Goal: Check status: Check status

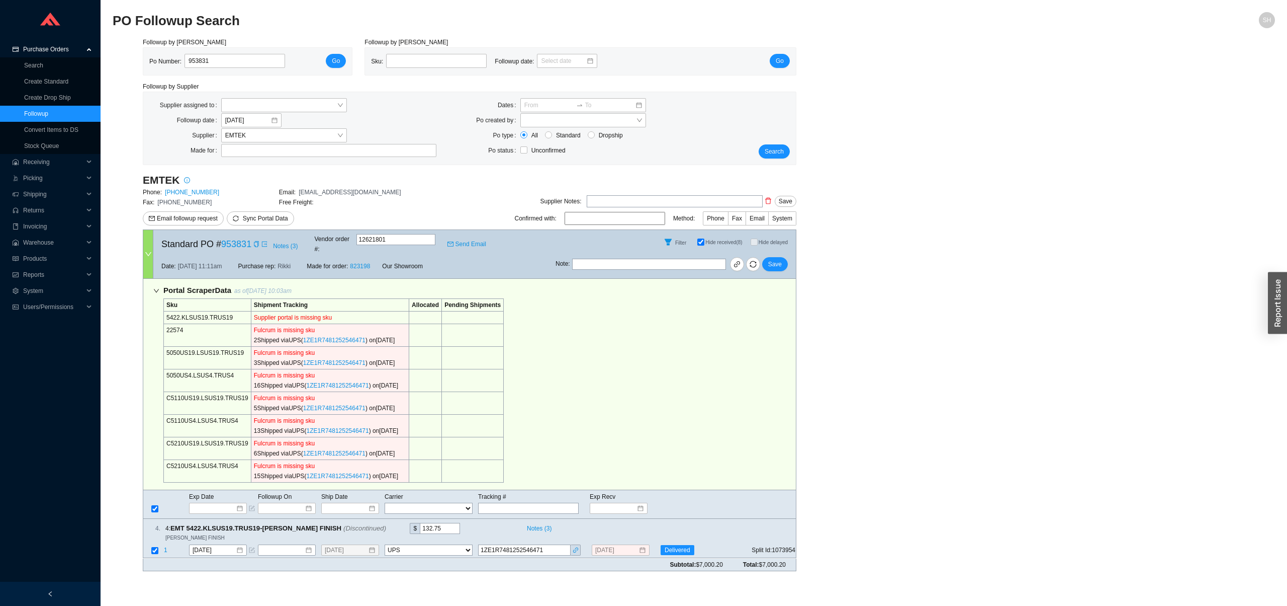
select select "2"
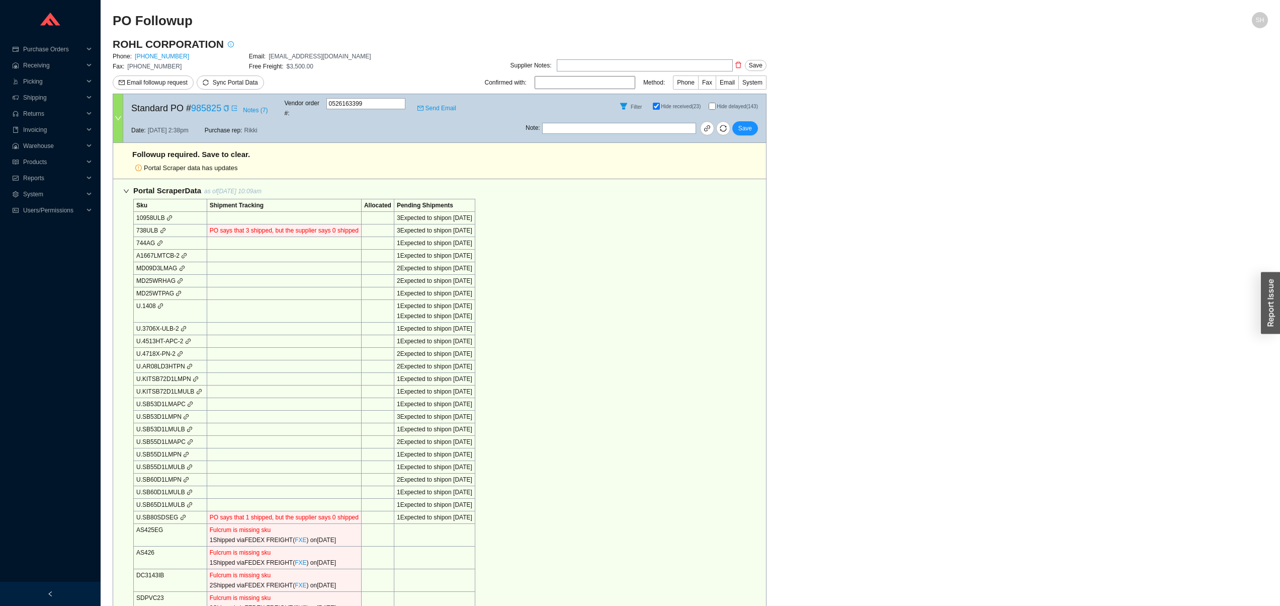
select select "5"
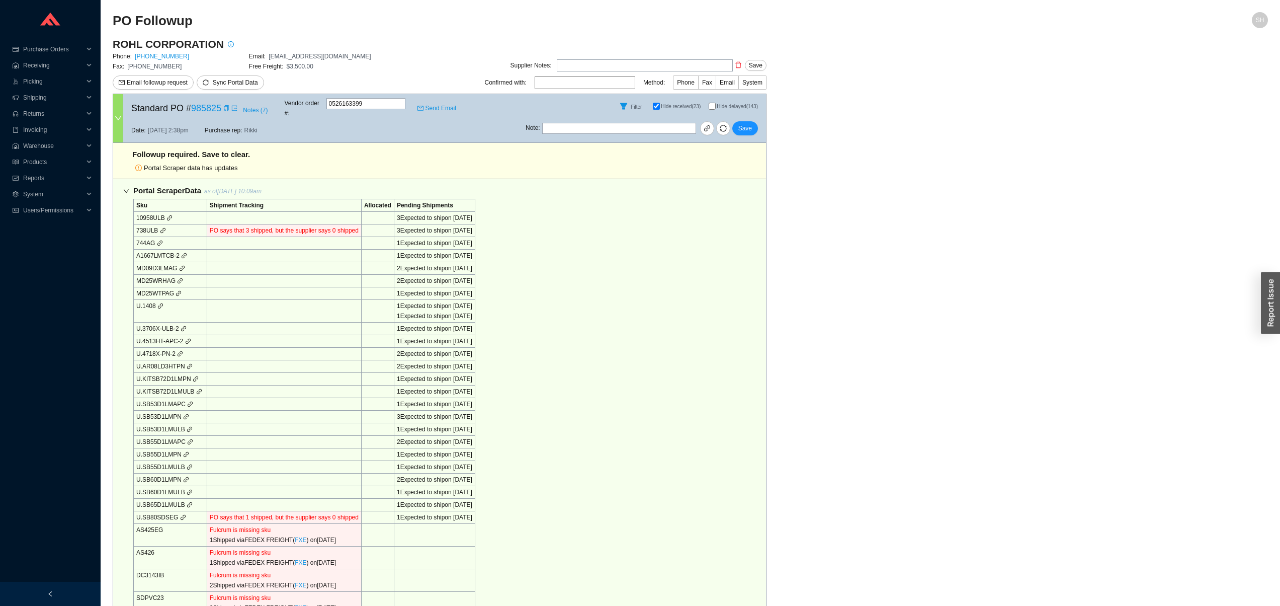
select select "5"
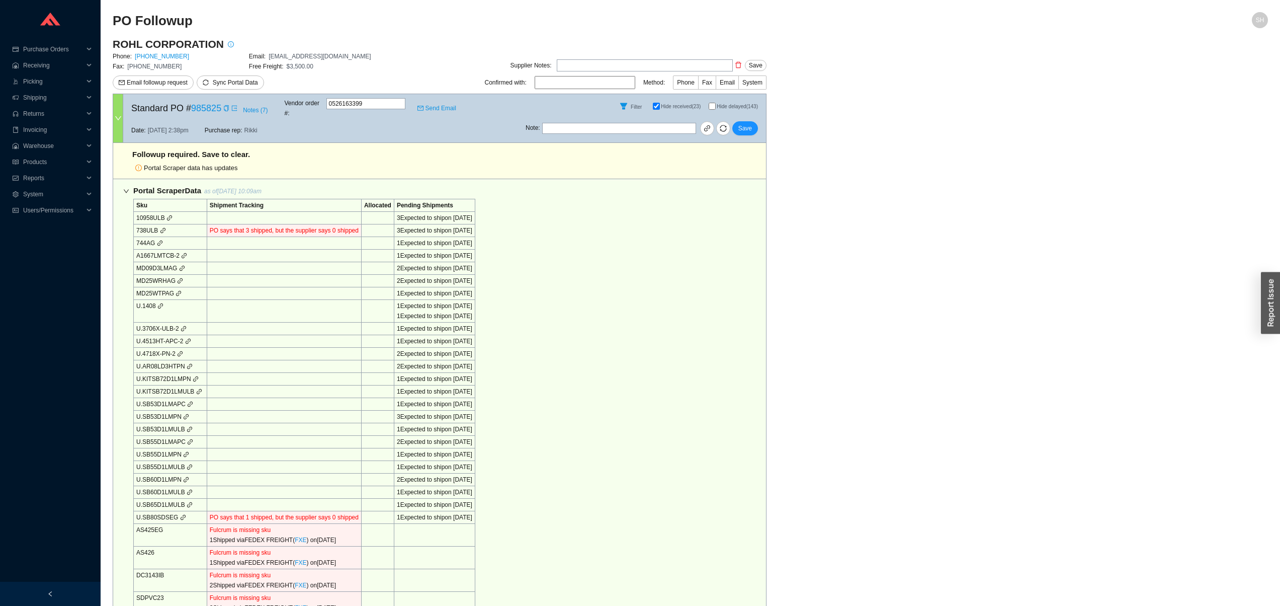
select select "5"
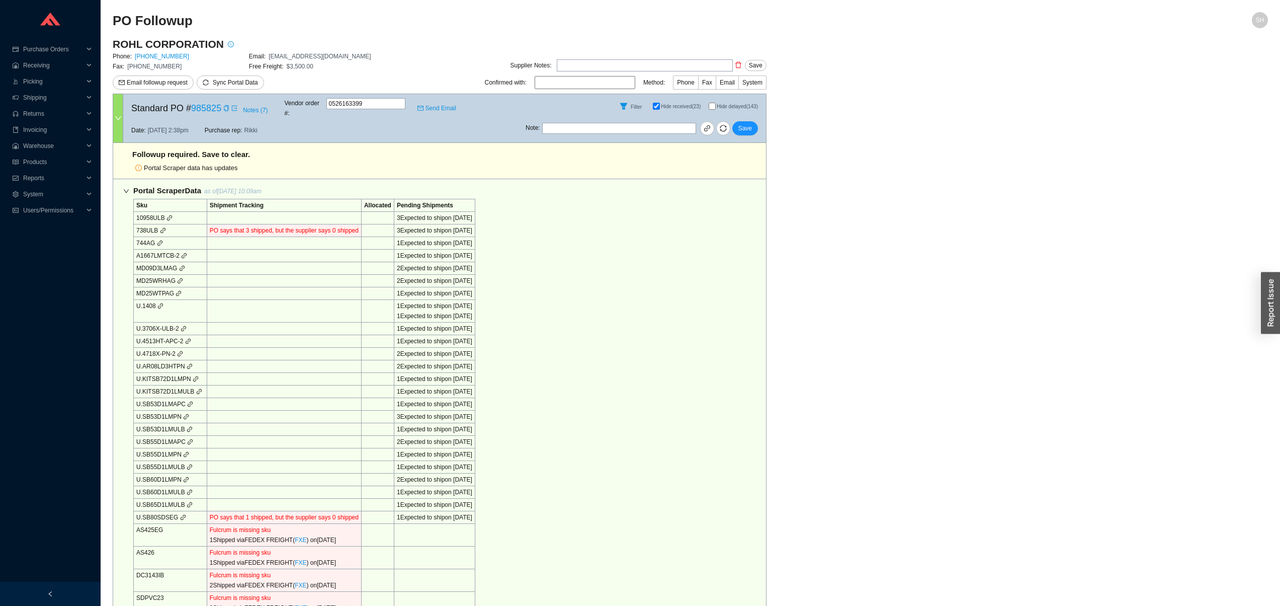
select select "5"
select select "2"
select select "5"
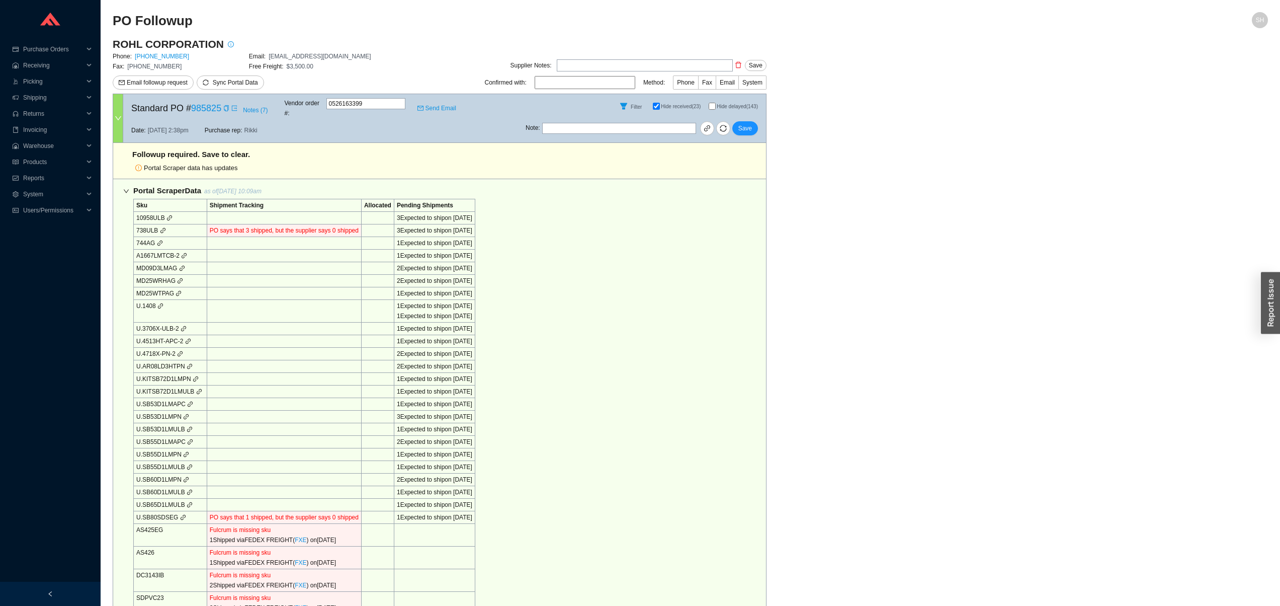
select select "5"
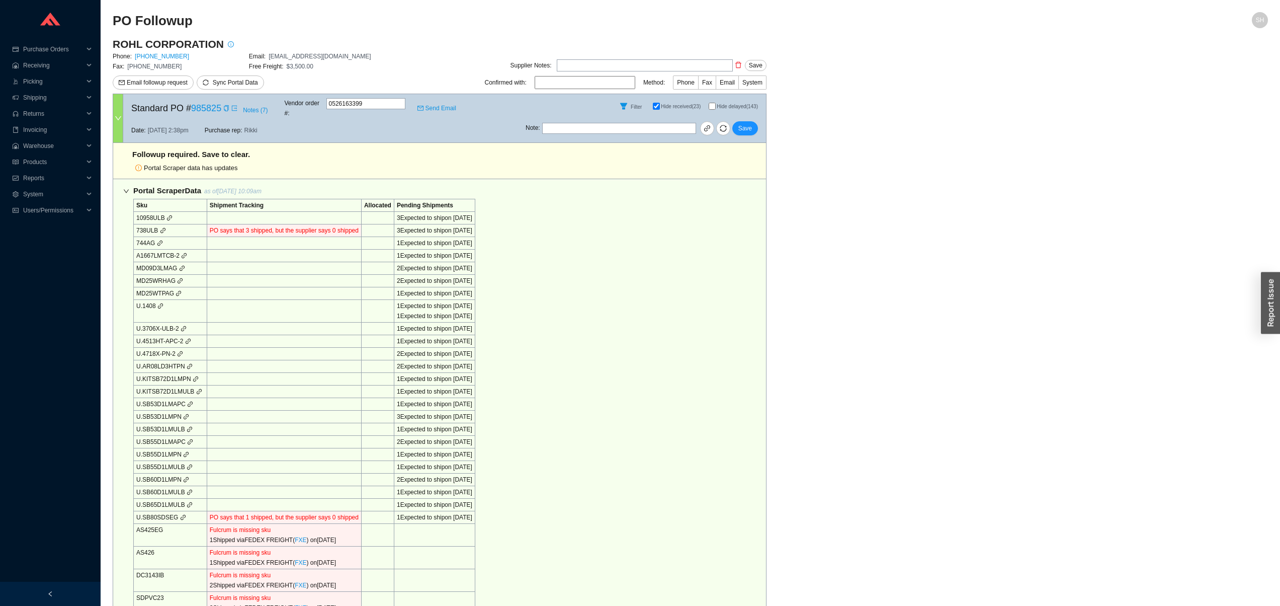
select select "5"
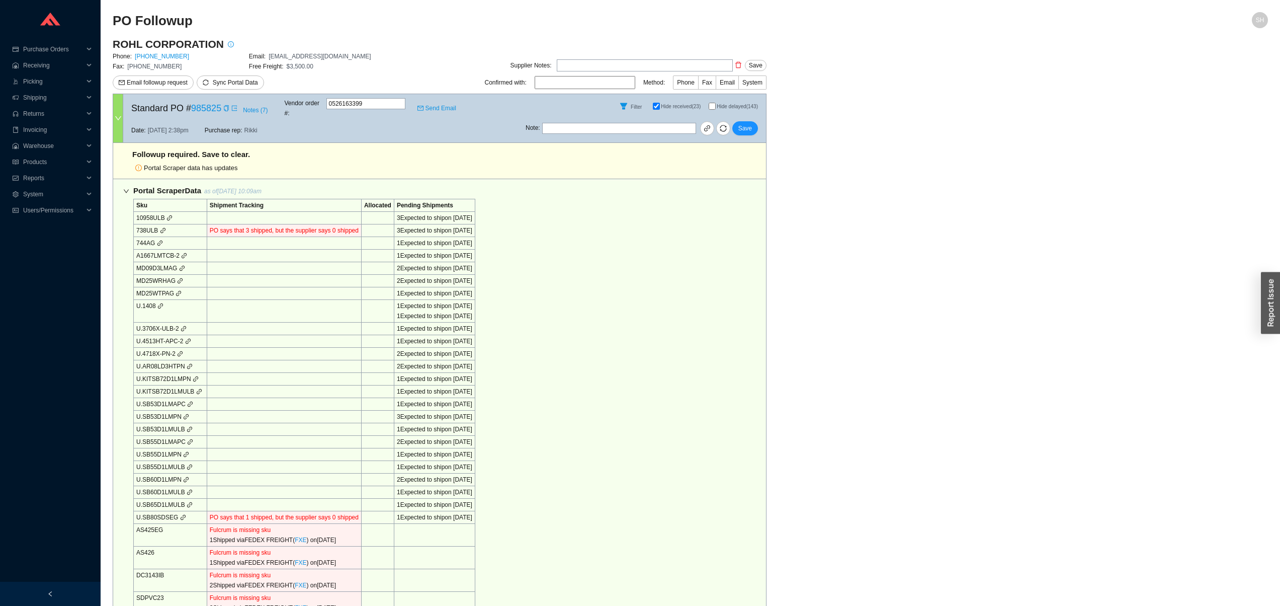
select select "5"
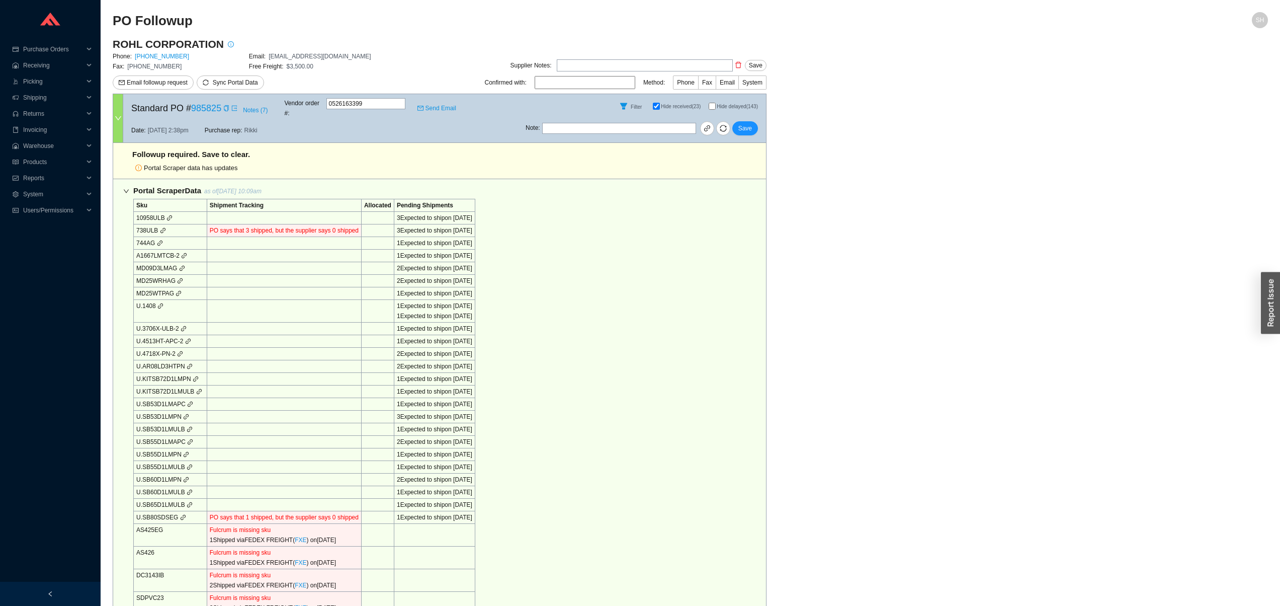
select select "5"
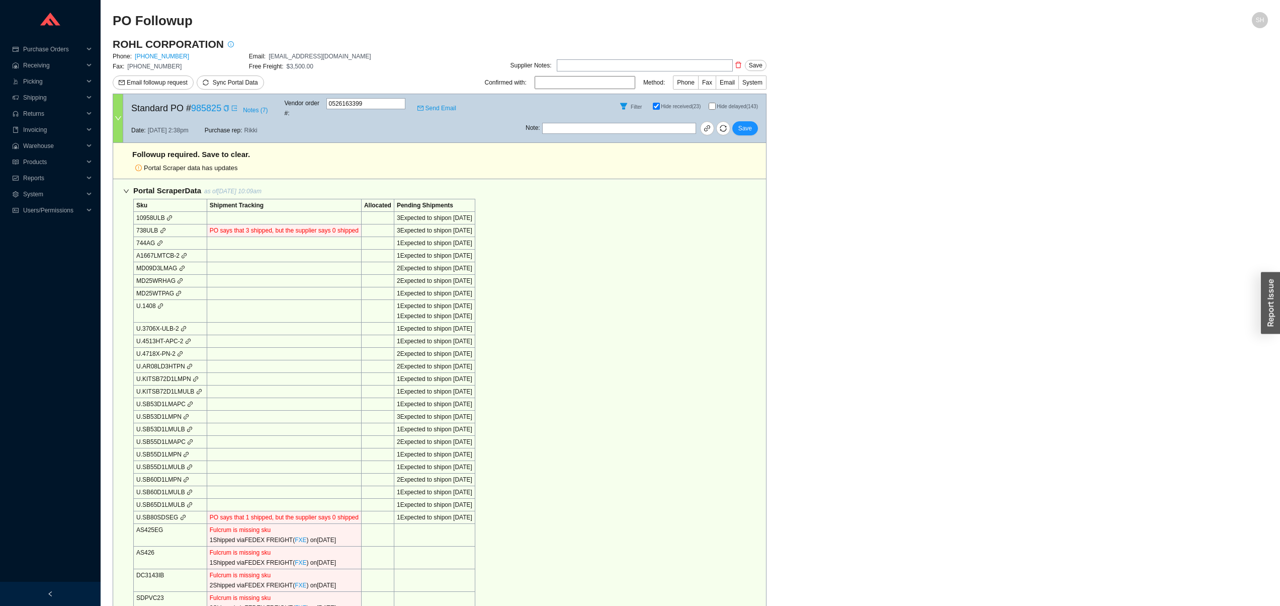
select select "5"
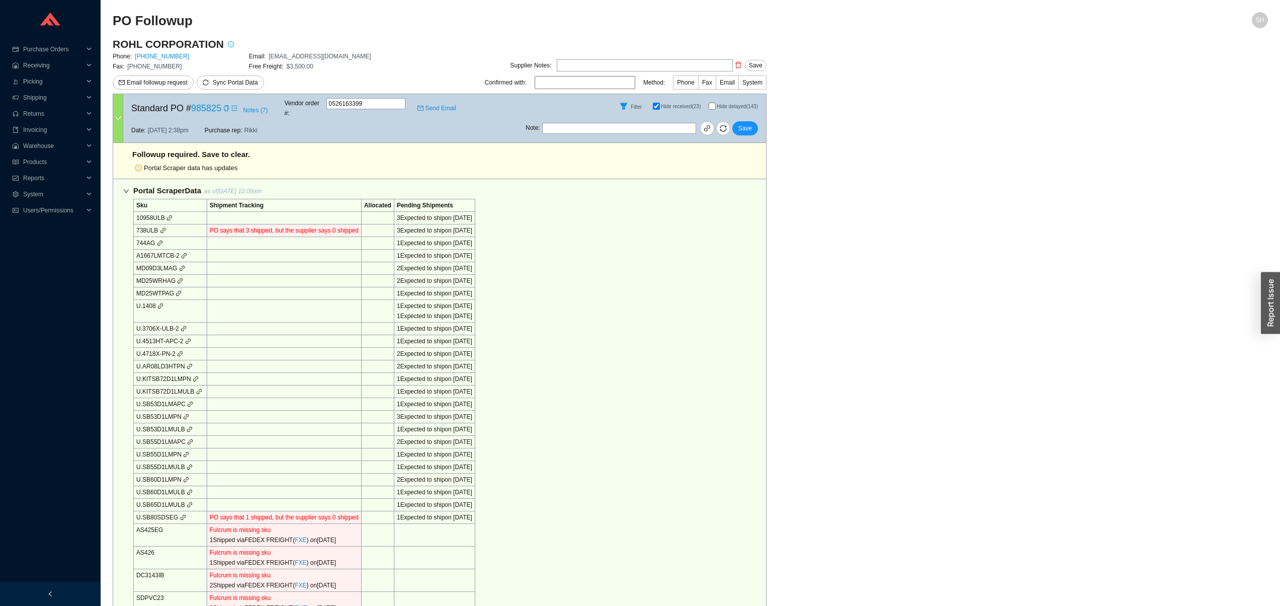
select select "5"
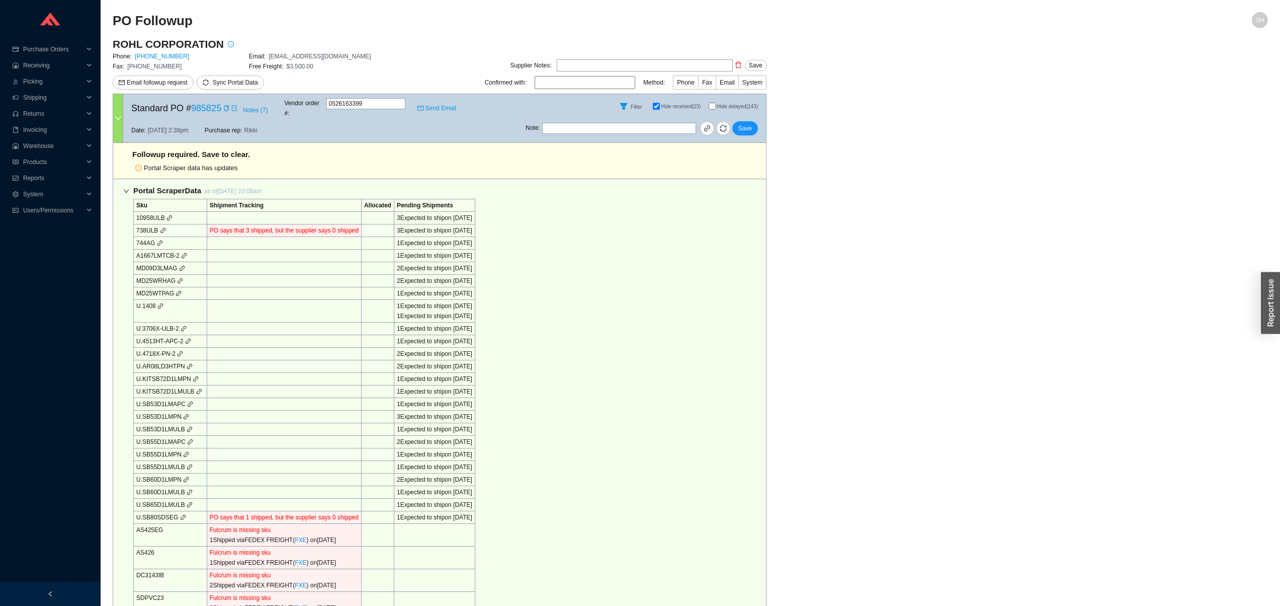
select select "5"
select select "2"
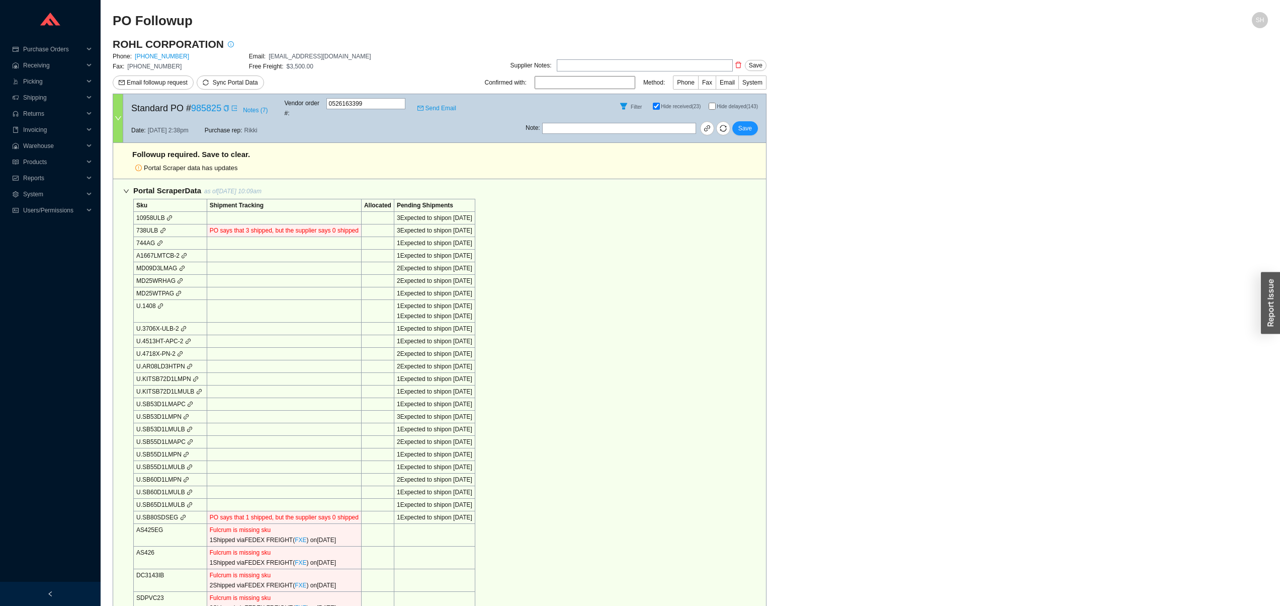
select select "5"
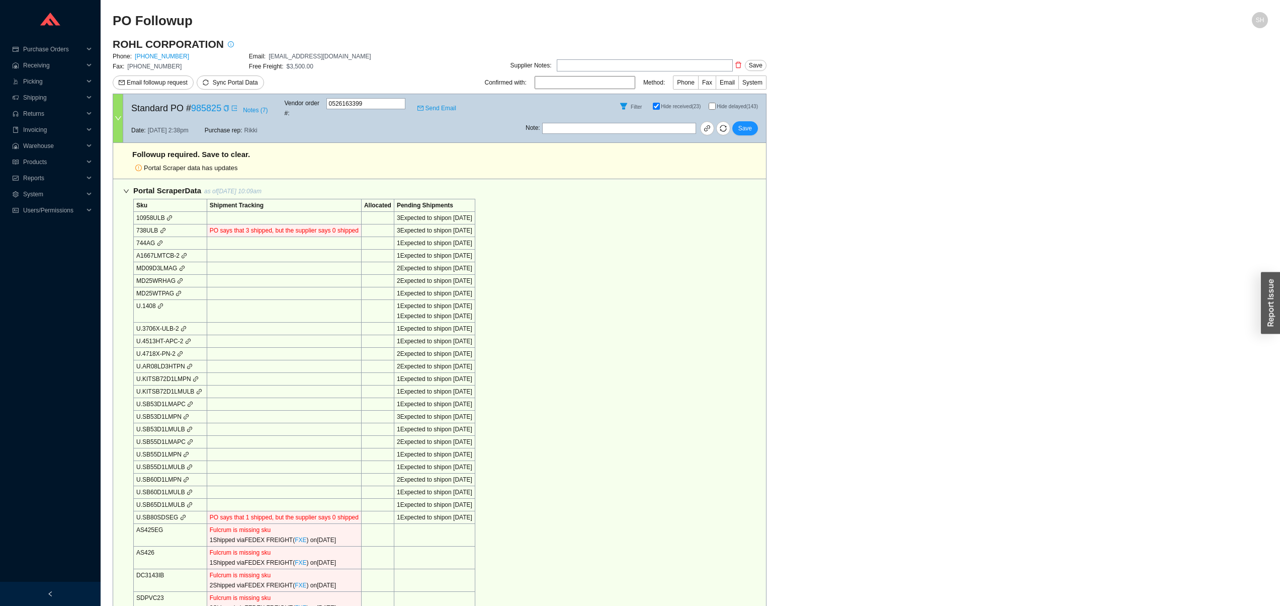
select select "5"
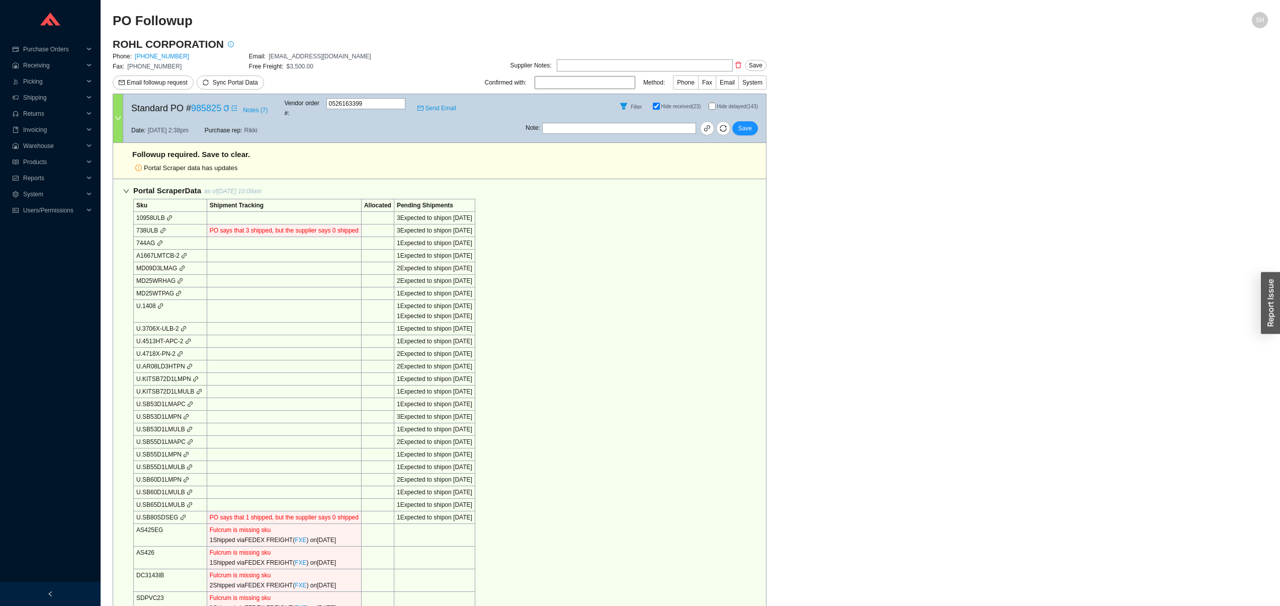
select select "5"
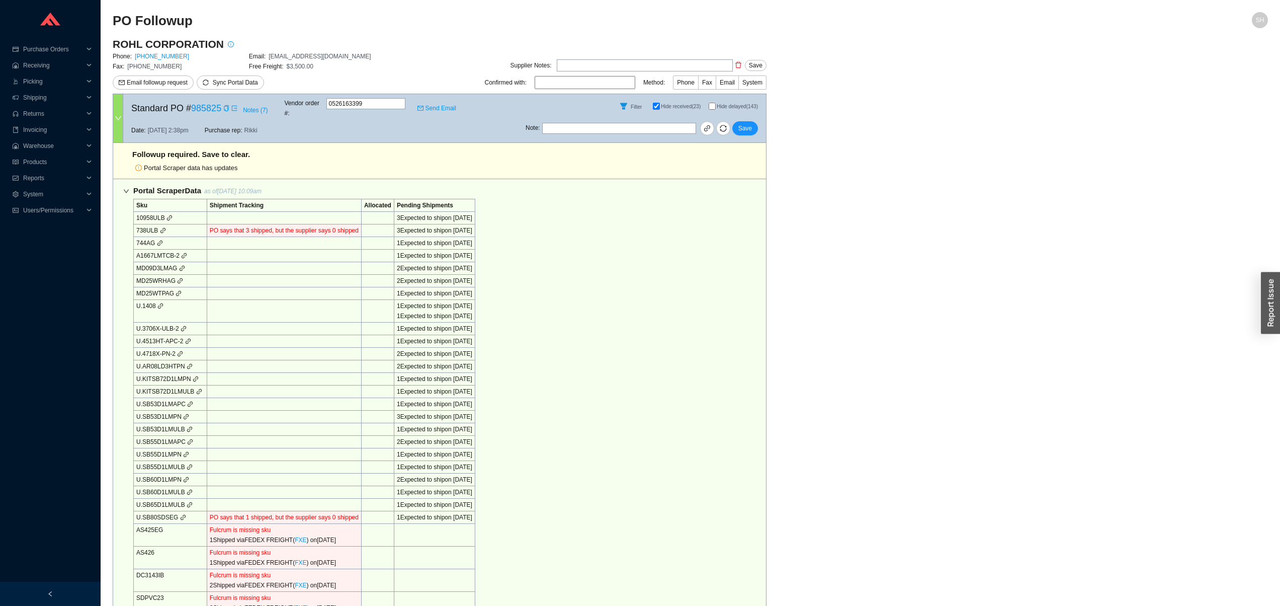
select select "5"
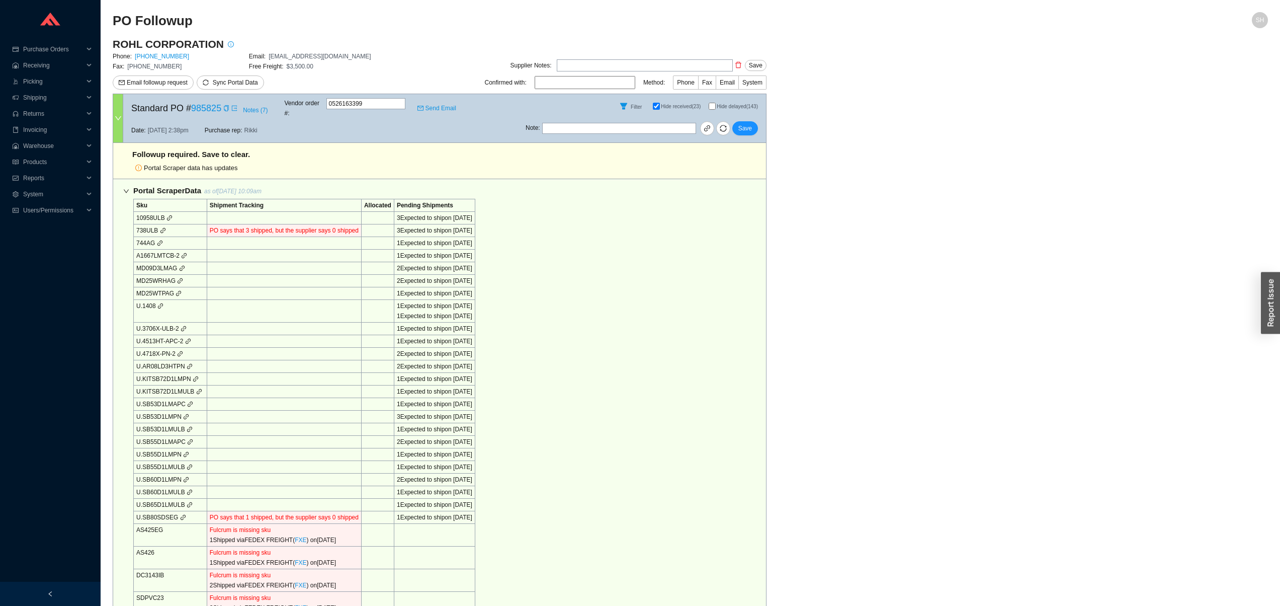
select select "5"
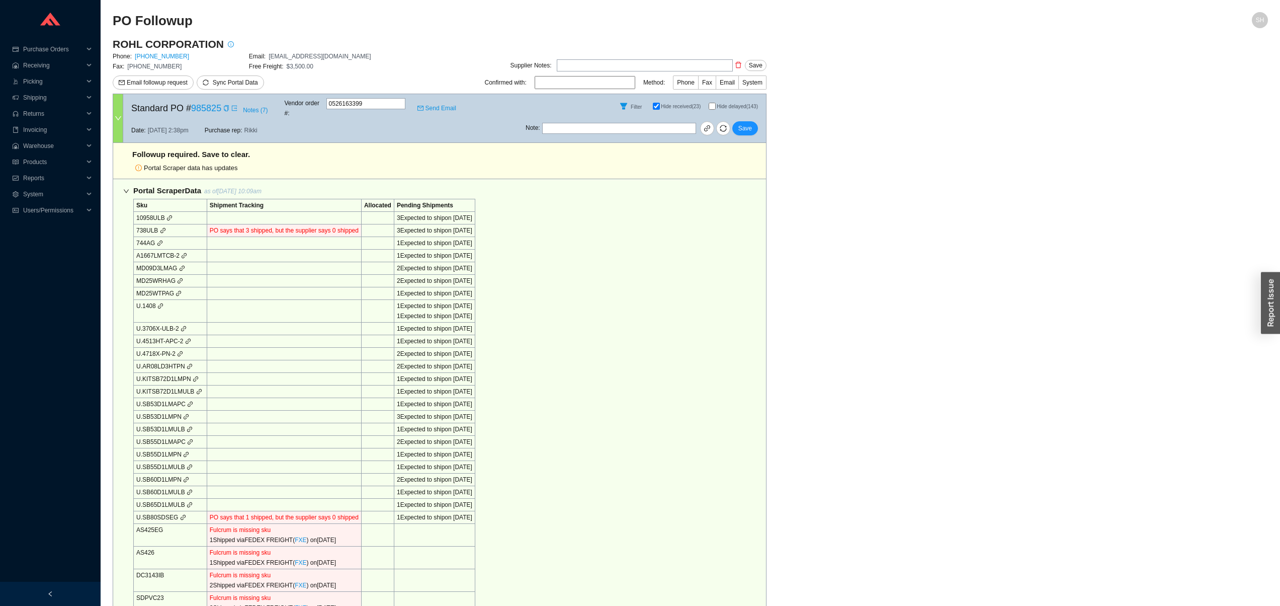
select select "5"
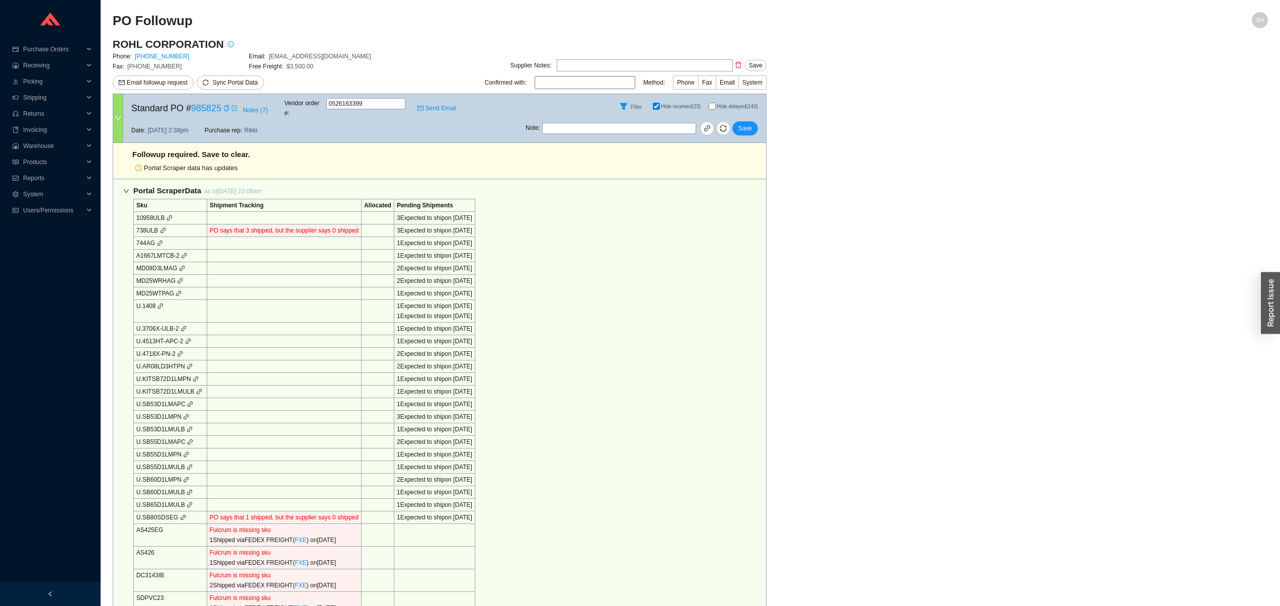
select select "5"
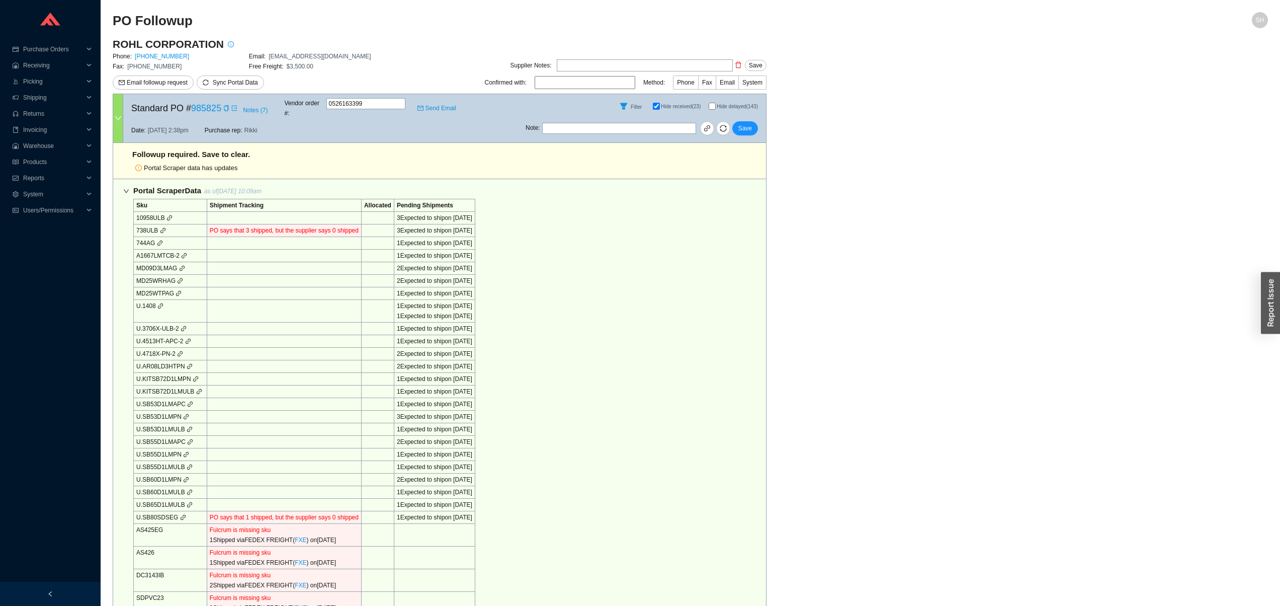
select select "5"
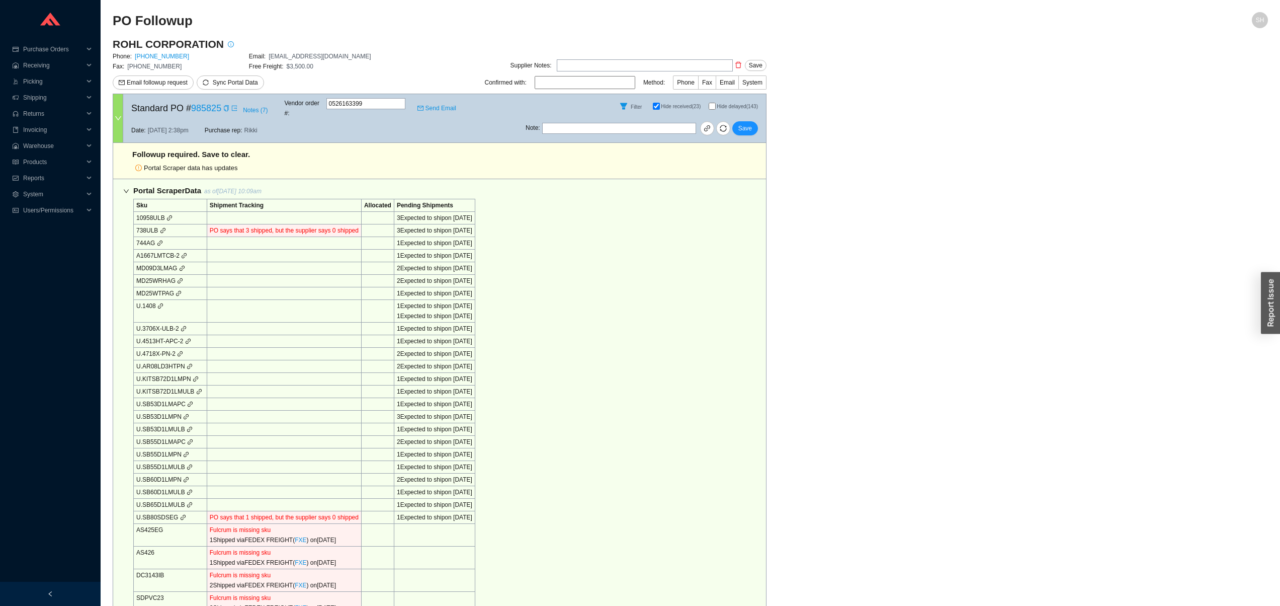
select select "5"
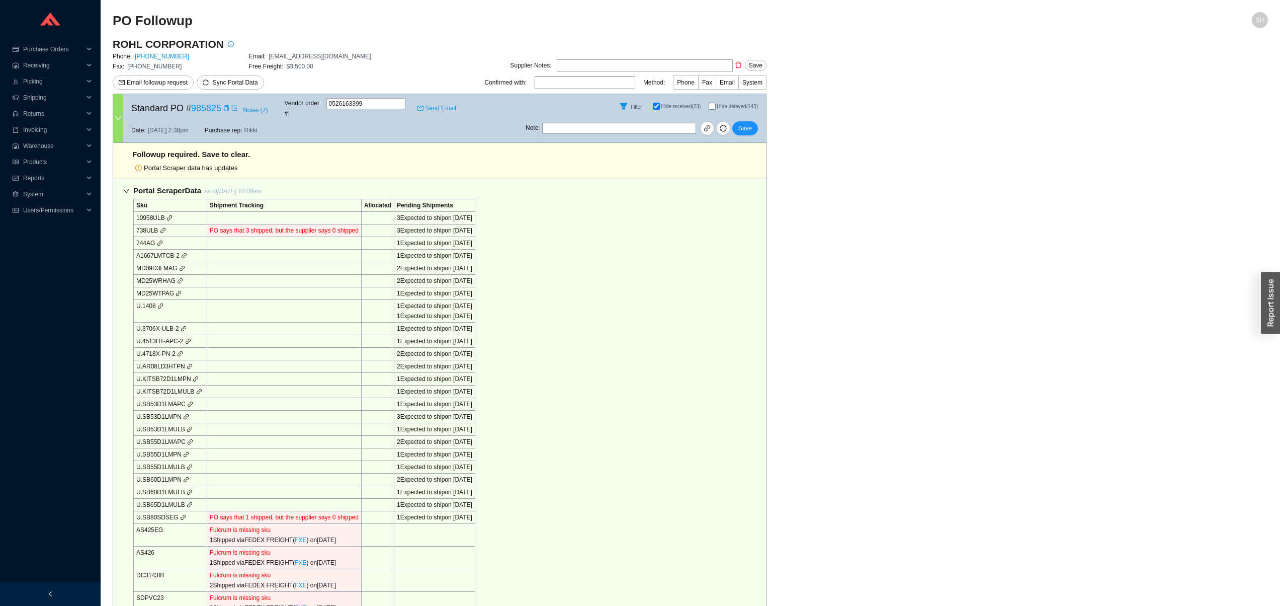
select select "5"
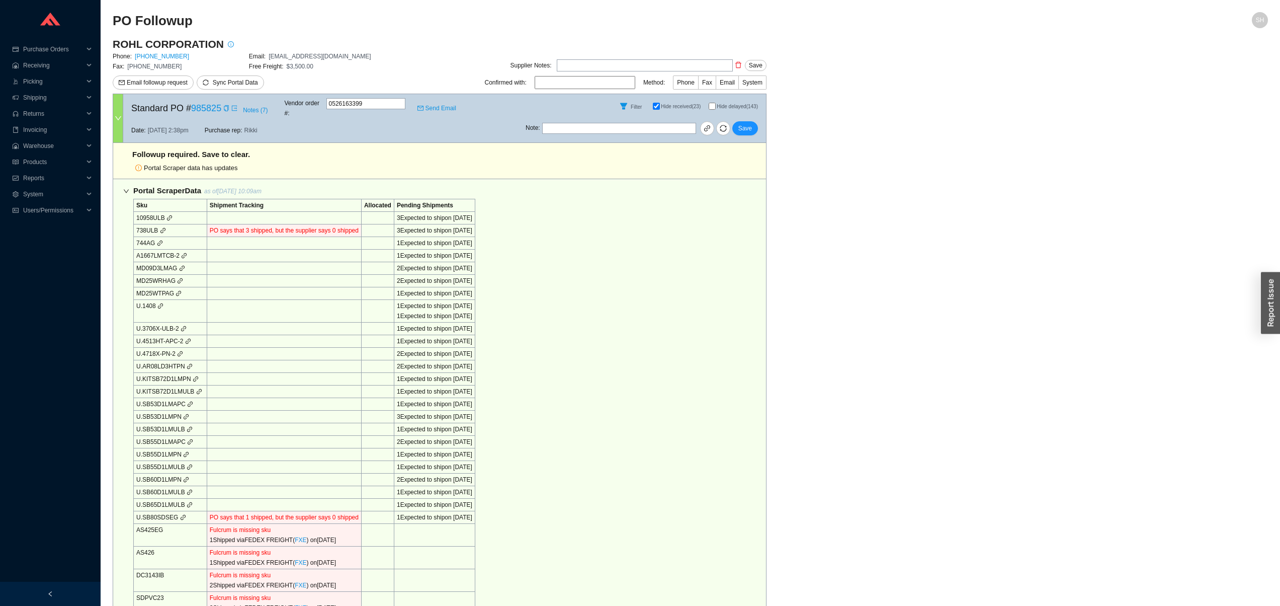
select select "5"
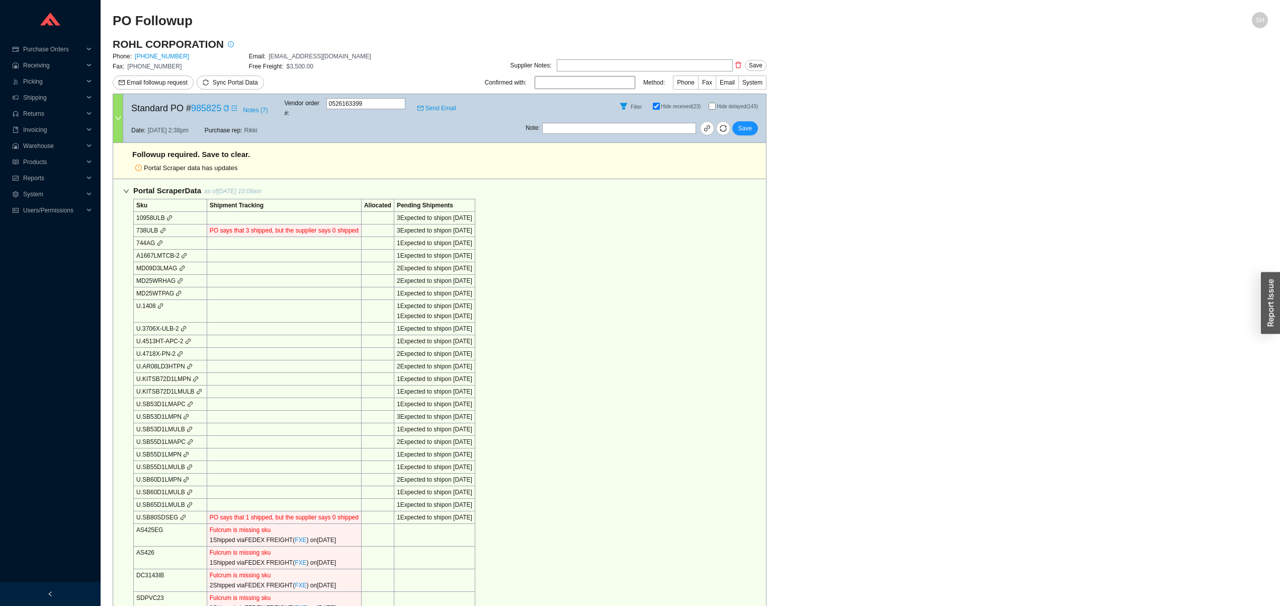
select select "5"
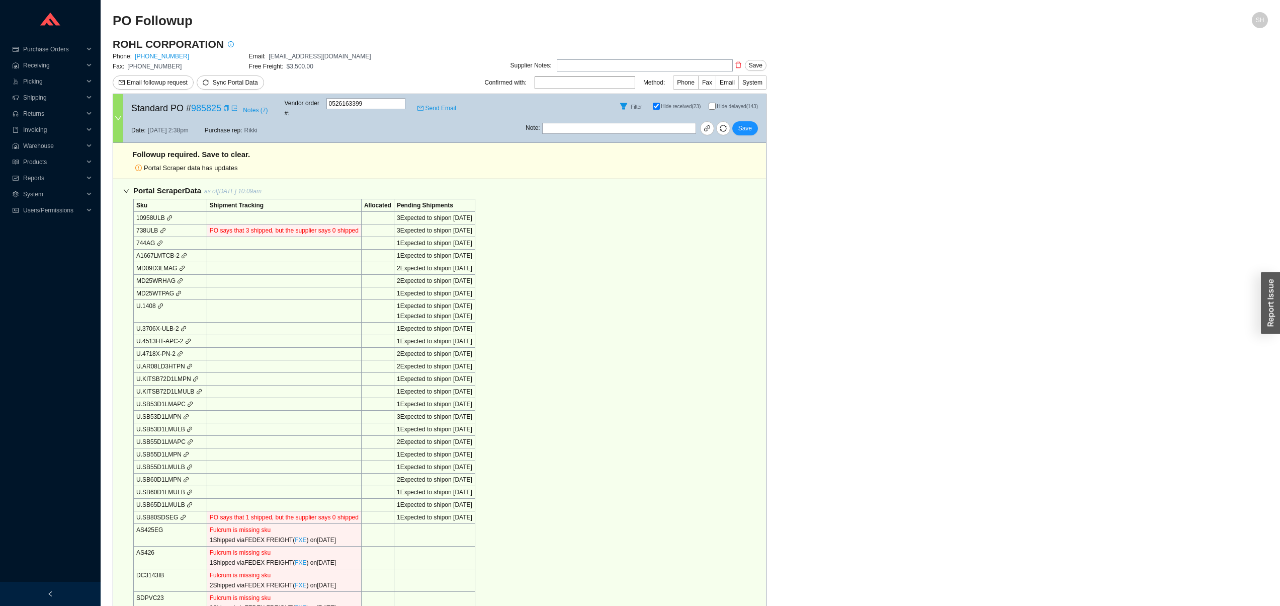
select select "5"
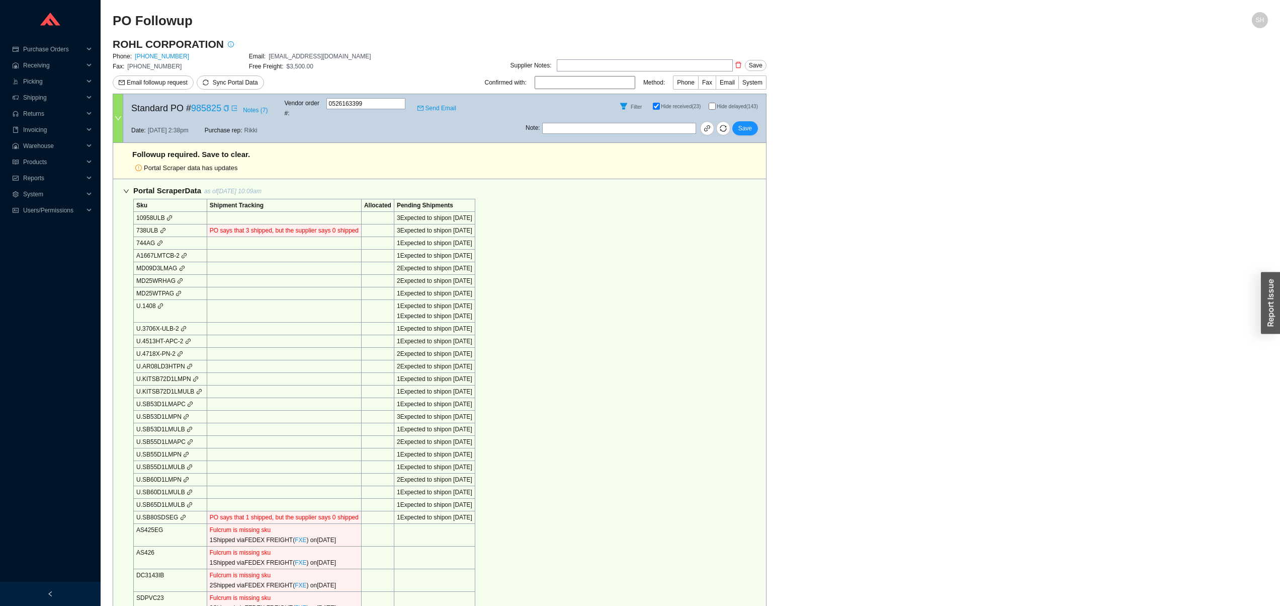
select select "5"
